Goal: Find specific page/section: Find specific page/section

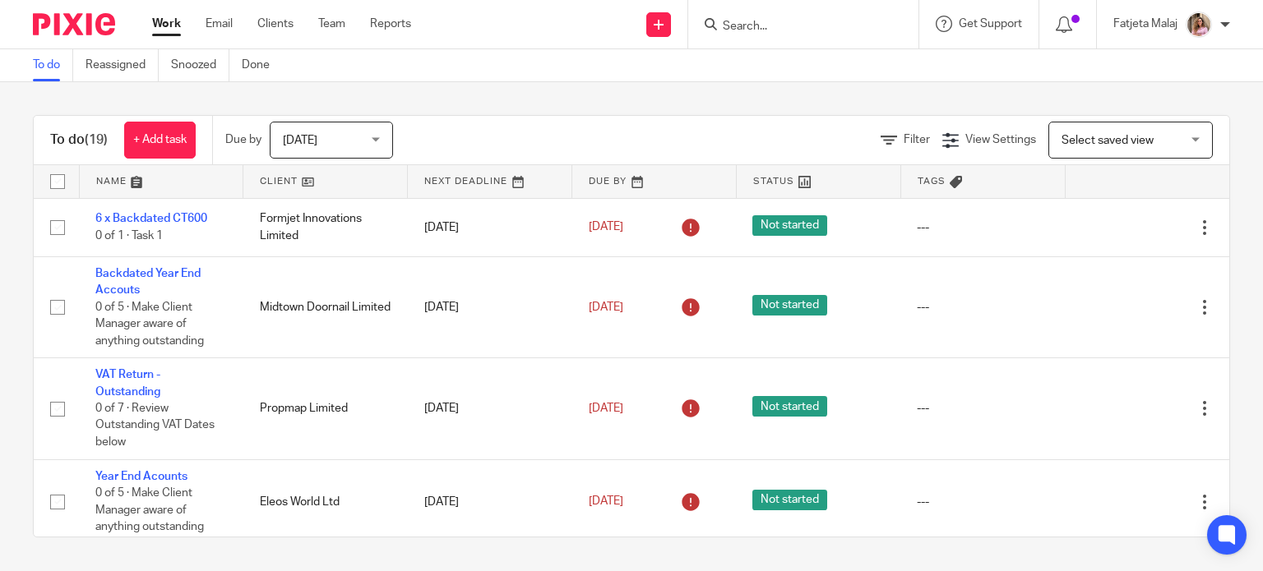
click at [773, 31] on input "Search" at bounding box center [795, 27] width 148 height 15
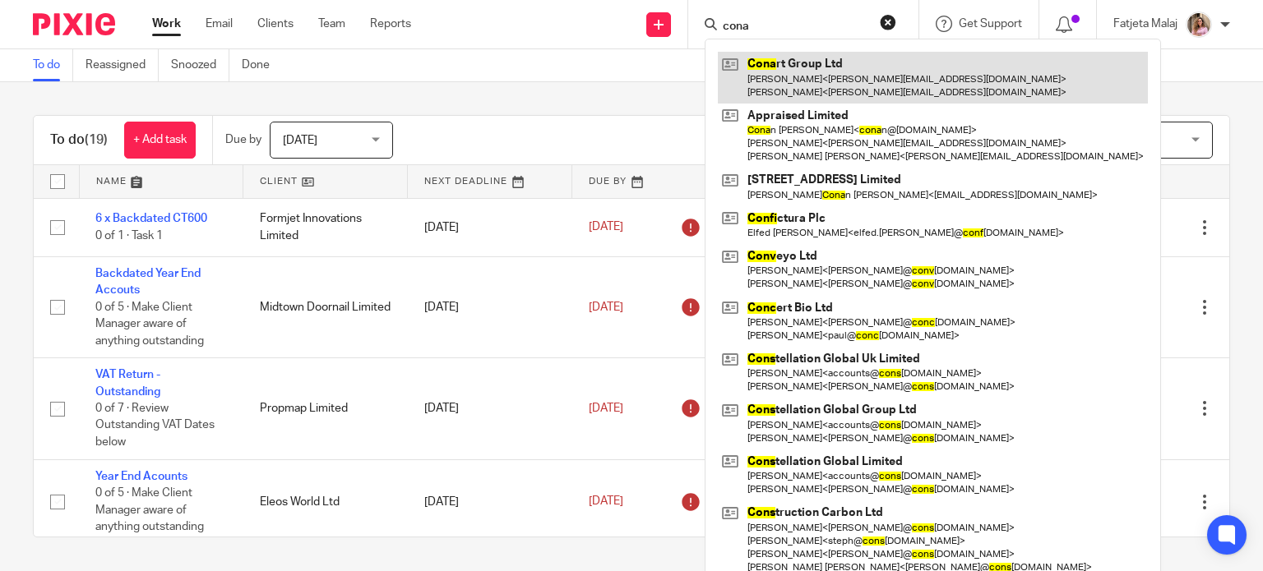
type input "cona"
click at [829, 67] on link at bounding box center [933, 77] width 430 height 51
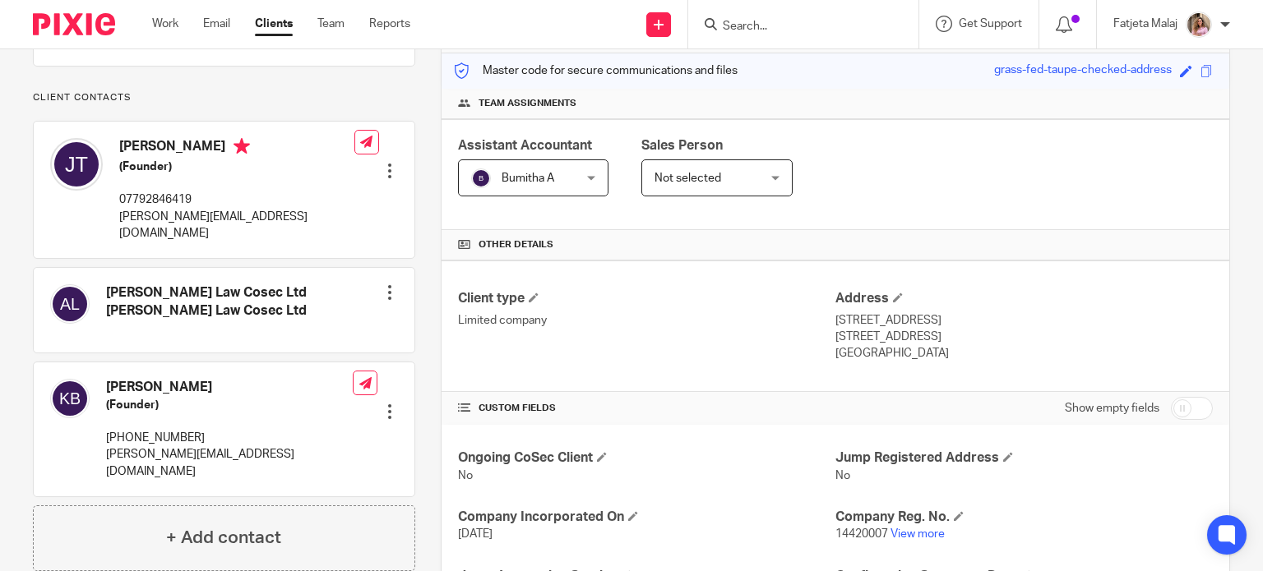
scroll to position [329, 0]
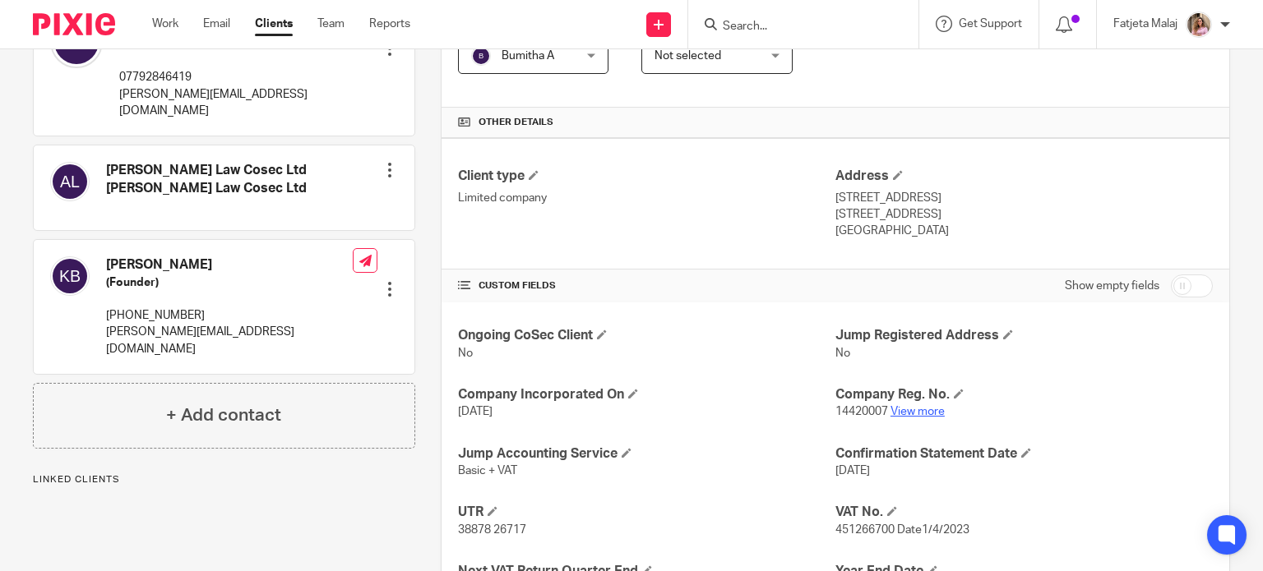
click at [899, 414] on link "View more" at bounding box center [917, 412] width 54 height 12
